Goal: Obtain resource: Download file/media

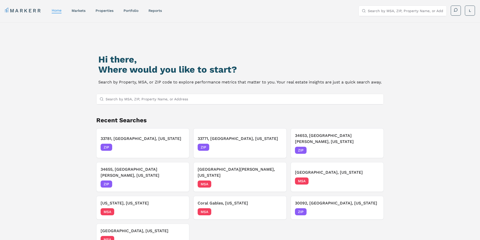
click at [171, 101] on input "Search by MSA, ZIP, Property Name, or Address" at bounding box center [243, 99] width 275 height 10
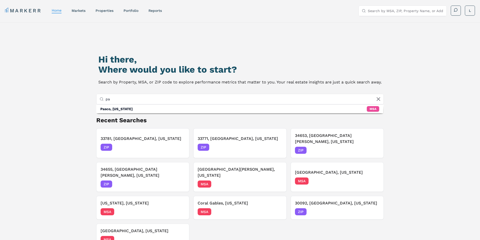
type input "p"
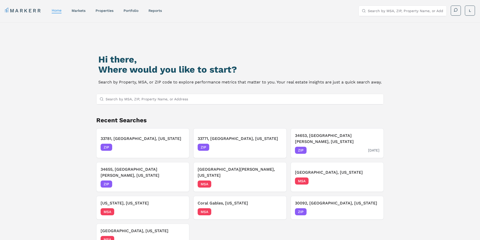
click at [315, 139] on div "34653, New Port Richey, Florida ZIP 09/04/2025" at bounding box center [337, 143] width 85 height 21
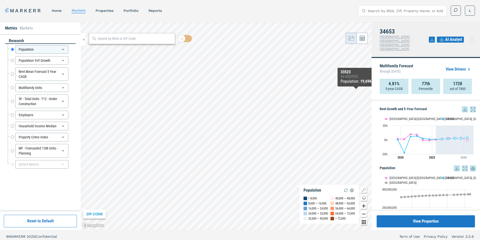
click at [460, 66] on link "View Drivers" at bounding box center [459, 69] width 26 height 6
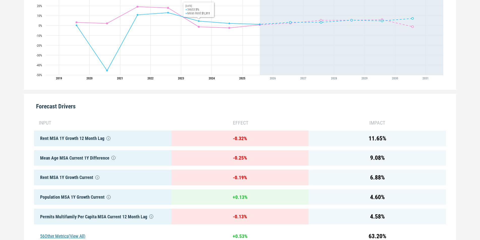
scroll to position [223, 0]
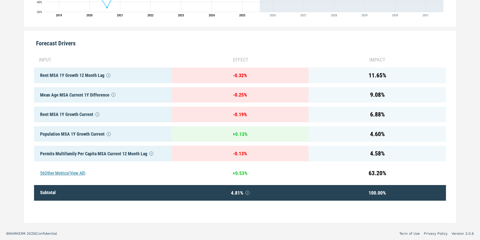
click at [65, 174] on div "56 Other Metrics (View All)" at bounding box center [102, 173] width 137 height 16
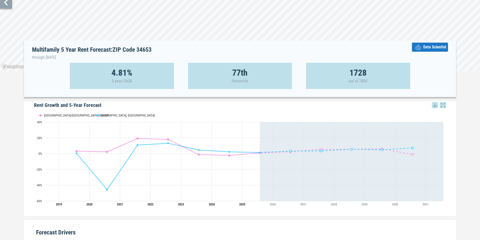
scroll to position [0, 0]
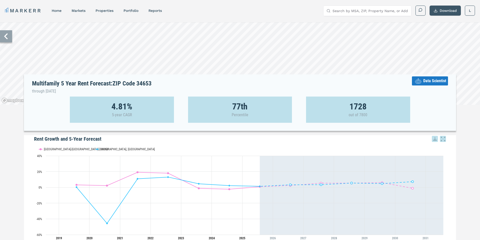
click at [444, 9] on button "Download" at bounding box center [444, 11] width 31 height 10
click at [438, 35] on div "Download as PDF" at bounding box center [439, 33] width 29 height 5
